Goal: Task Accomplishment & Management: Manage account settings

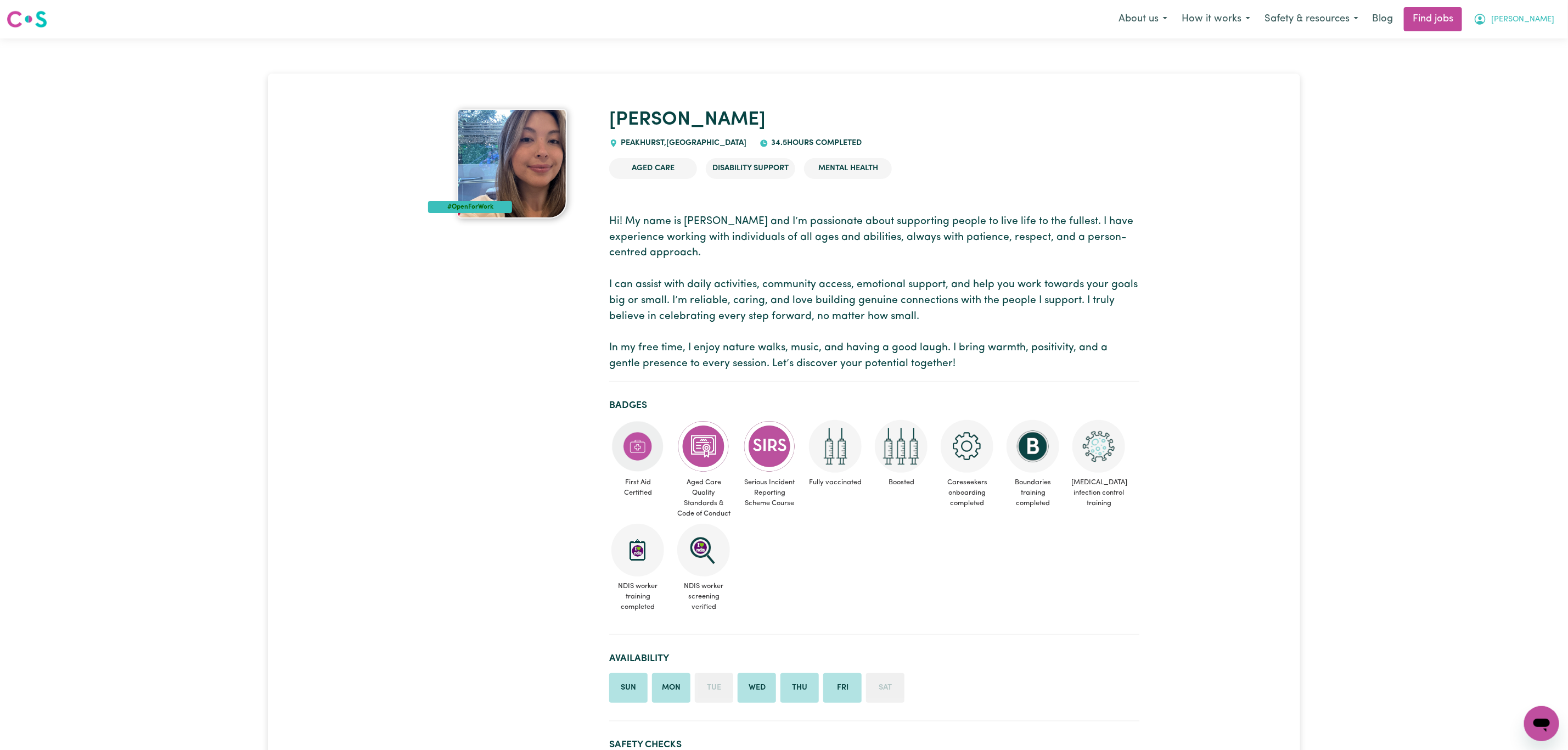
click at [1543, 20] on span "[PERSON_NAME]" at bounding box center [1523, 19] width 63 height 12
click at [1517, 80] on link "Logout" at bounding box center [1517, 84] width 87 height 21
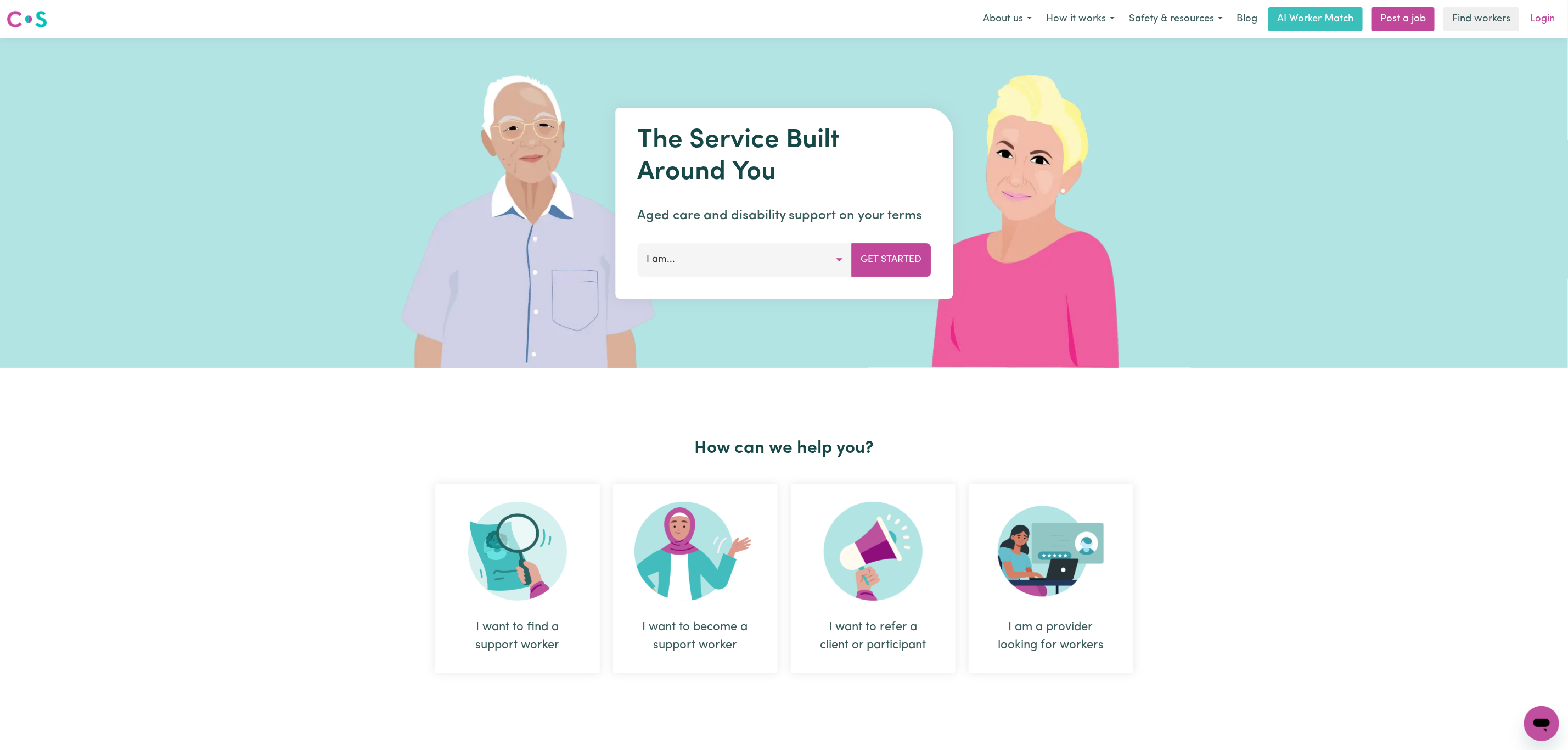
click at [1547, 19] on link "Login" at bounding box center [1542, 19] width 38 height 24
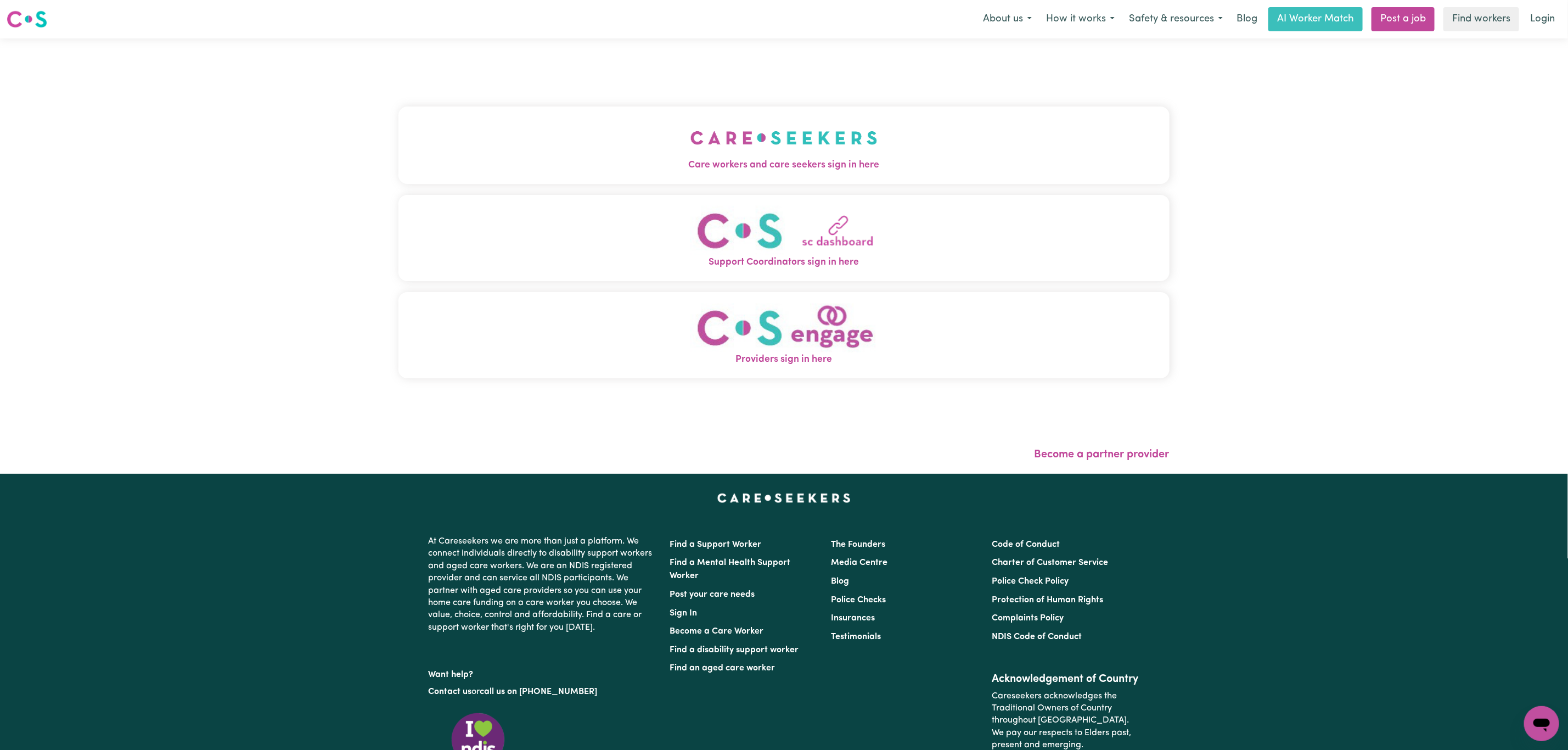
click at [546, 246] on button "Support Coordinators sign in here" at bounding box center [784, 238] width 771 height 86
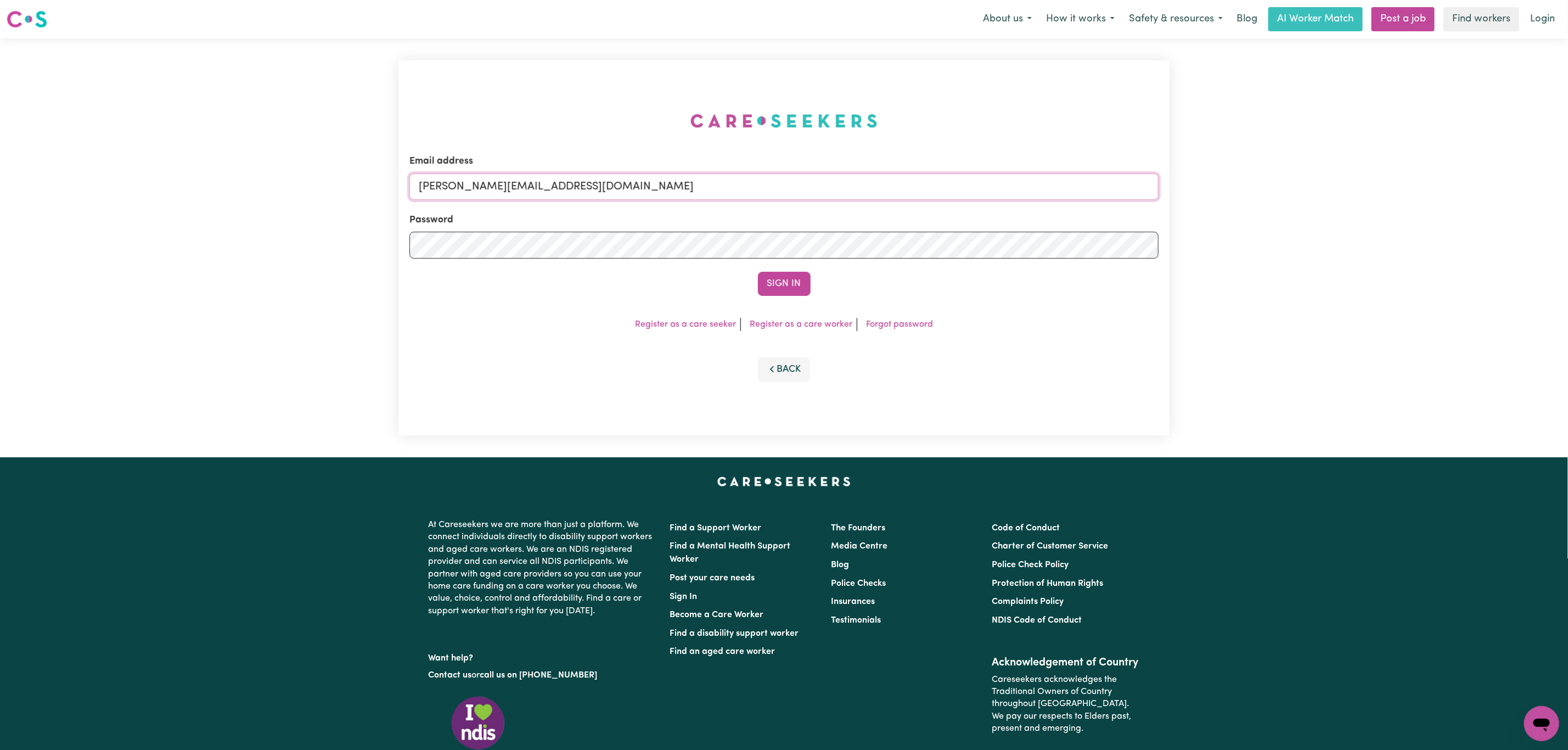
click at [561, 187] on input "[PERSON_NAME][EMAIL_ADDRESS][DOMAIN_NAME]" at bounding box center [784, 186] width 749 height 26
drag, startPoint x: 478, startPoint y: 191, endPoint x: 838, endPoint y: 195, distance: 360.0
click at [838, 195] on input "[EMAIL_ADDRESS][PERSON_NAME][DOMAIN_NAME]" at bounding box center [784, 186] width 749 height 26
type input "[EMAIL_ADDRESS][DOMAIN_NAME]"
click at [788, 290] on button "Sign In" at bounding box center [785, 284] width 53 height 24
